Goal: Transaction & Acquisition: Obtain resource

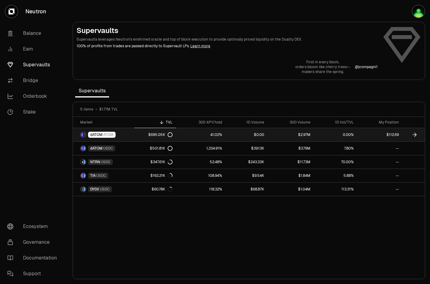
click at [276, 136] on link "$2.97M" at bounding box center [291, 134] width 46 height 13
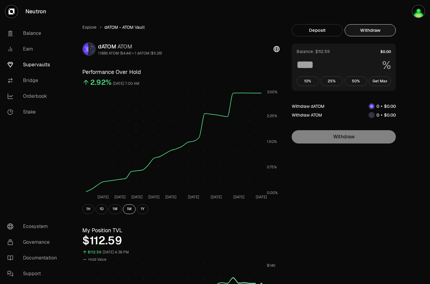
click at [377, 33] on button "Withdraw" at bounding box center [370, 30] width 51 height 12
click at [379, 82] on button "Get Max" at bounding box center [380, 81] width 22 height 10
type input "***"
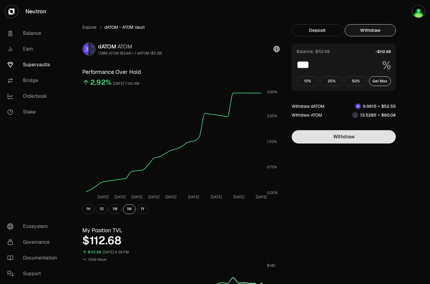
click at [352, 137] on button "Withdraw" at bounding box center [344, 136] width 104 height 13
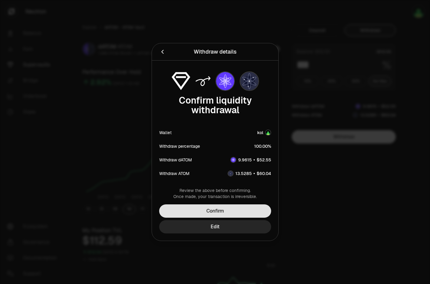
click at [242, 213] on button "Confirm" at bounding box center [215, 210] width 112 height 13
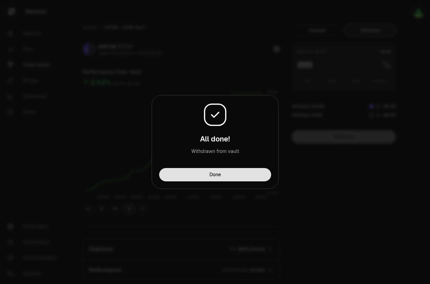
click at [212, 172] on button "Done" at bounding box center [215, 174] width 112 height 13
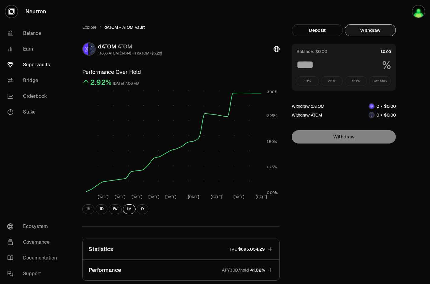
click at [92, 24] on div "Explore dATOM - ATOM Vault dATOM ATOM 1.1886 ATOM ($4.44) = 1 dATOM ($5.28) Per…" at bounding box center [249, 196] width 362 height 392
click at [40, 35] on link "Balance" at bounding box center [33, 33] width 63 height 16
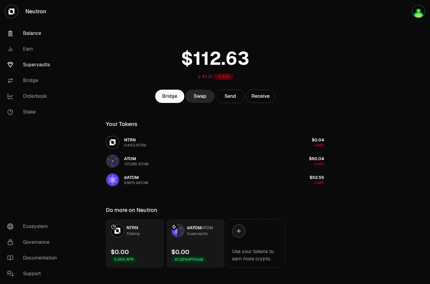
click at [41, 69] on link "Supervaults" at bounding box center [33, 65] width 63 height 16
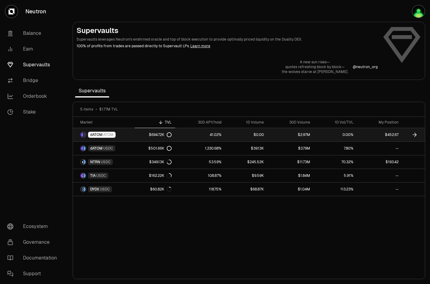
click at [357, 138] on link "0.00%" at bounding box center [336, 134] width 44 height 13
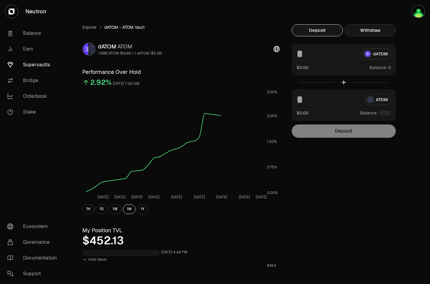
click at [375, 26] on button "Withdraw" at bounding box center [370, 30] width 51 height 12
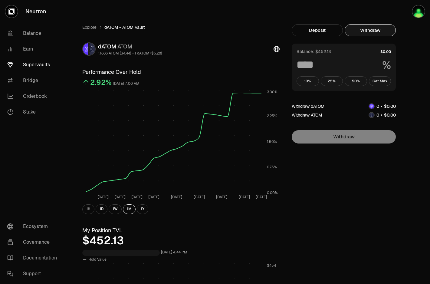
click at [377, 86] on div "Balance: $452.13 % 10% 25% 50% Get Max" at bounding box center [344, 67] width 104 height 47
click at [379, 84] on button "Get Max" at bounding box center [380, 81] width 22 height 10
type input "***"
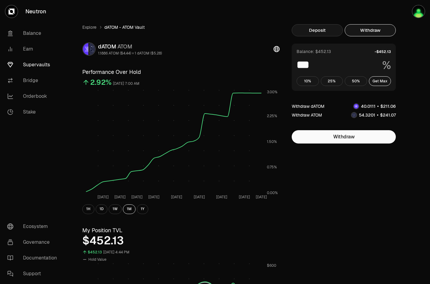
click at [315, 36] on button "Deposit" at bounding box center [317, 30] width 51 height 12
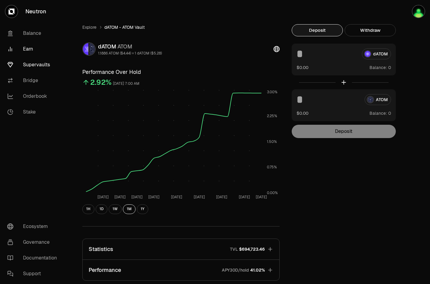
click at [33, 50] on link "Earn" at bounding box center [33, 49] width 63 height 16
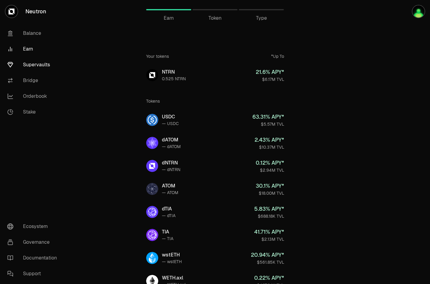
click at [34, 64] on link "Supervaults" at bounding box center [33, 65] width 63 height 16
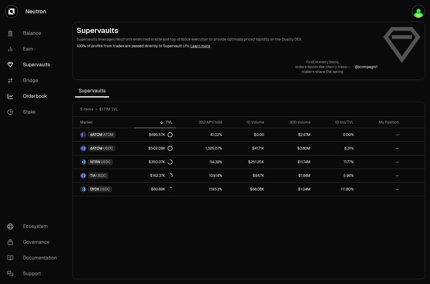
click at [43, 101] on link "Orderbook" at bounding box center [33, 96] width 63 height 16
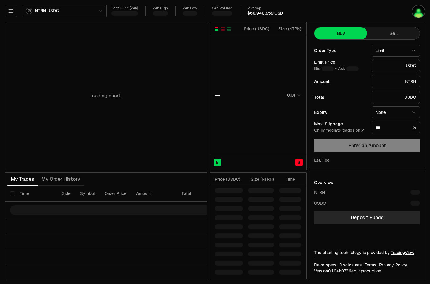
type input "********"
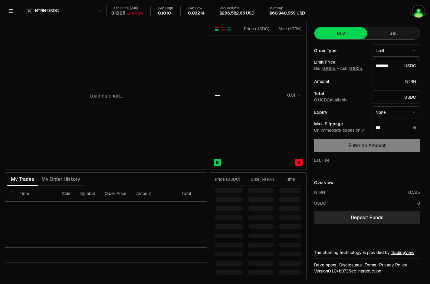
click at [33, 9] on html "Neutron Balance Earn Supervaults Bridge Orderbook Stake Ecosystem Governance Do…" at bounding box center [215, 142] width 430 height 284
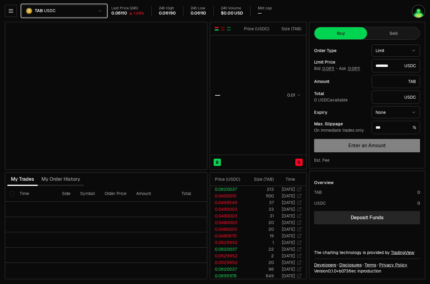
type input "********"
